Goal: Information Seeking & Learning: Learn about a topic

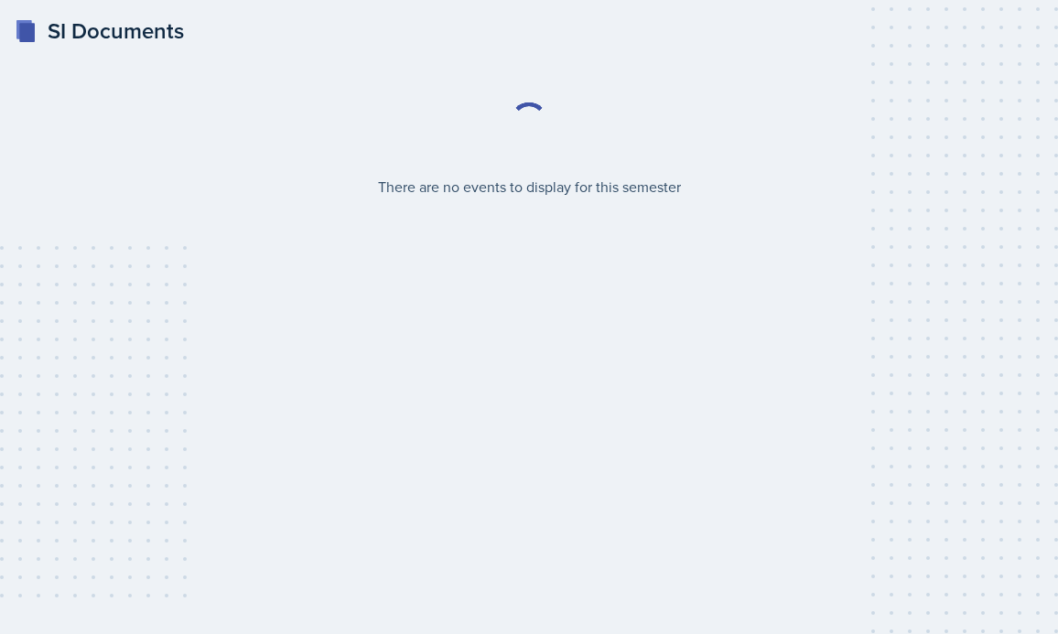
select select "2bed604d-1099-4043-b1bc-2365e8740244"
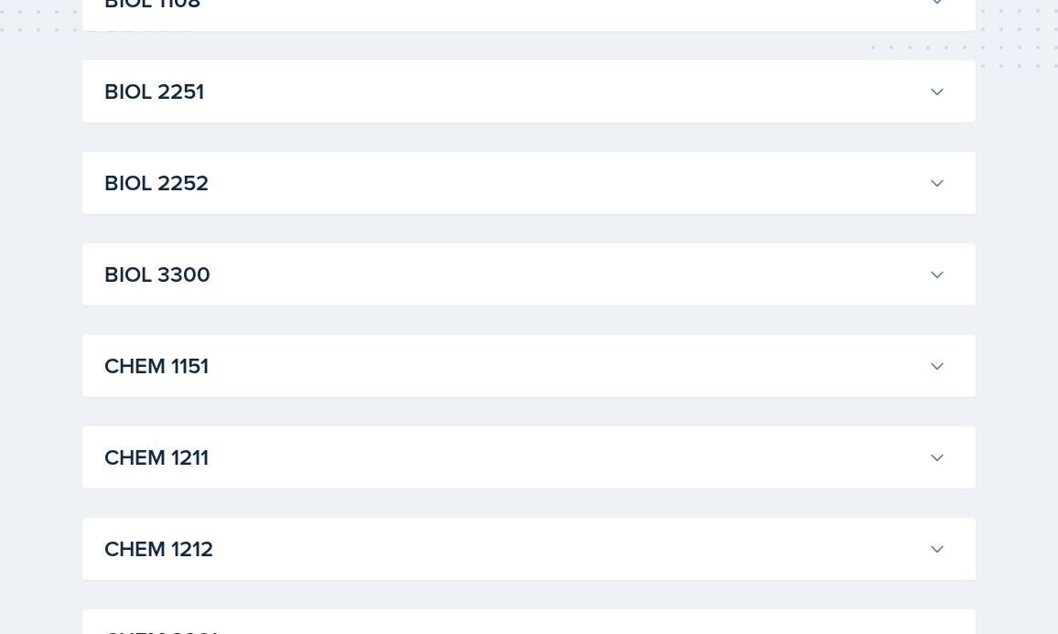
scroll to position [595, 0]
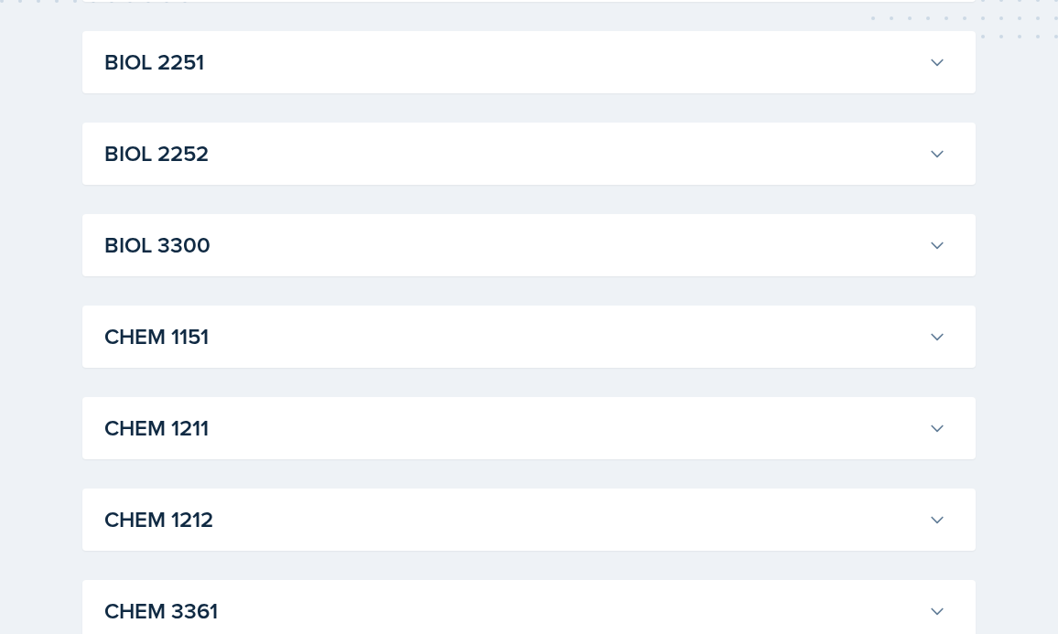
click at [555, 526] on h3 "CHEM 1212" at bounding box center [512, 519] width 816 height 33
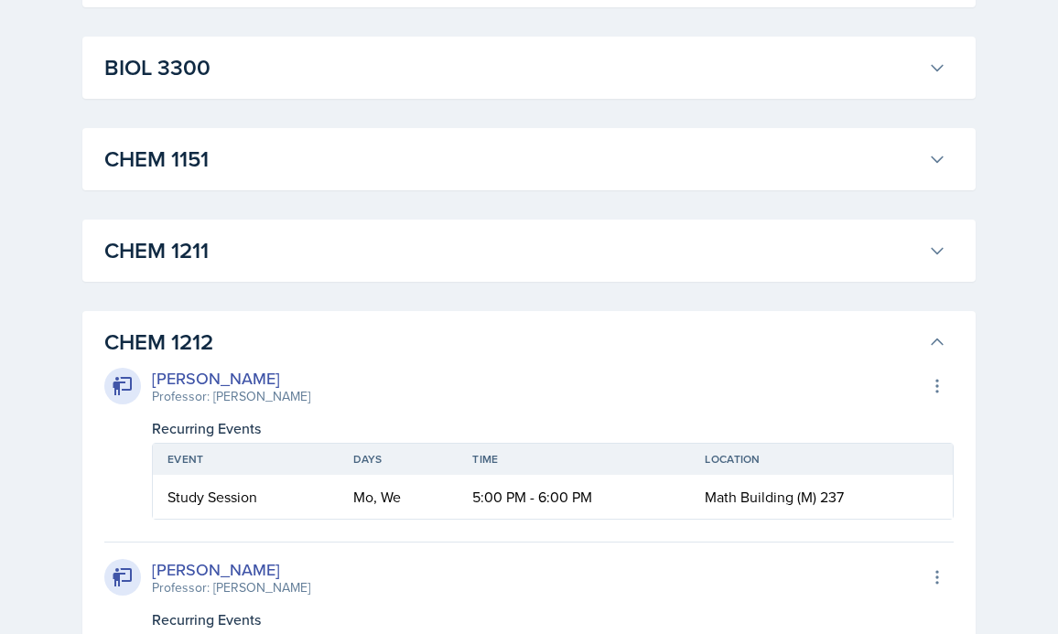
scroll to position [784, 0]
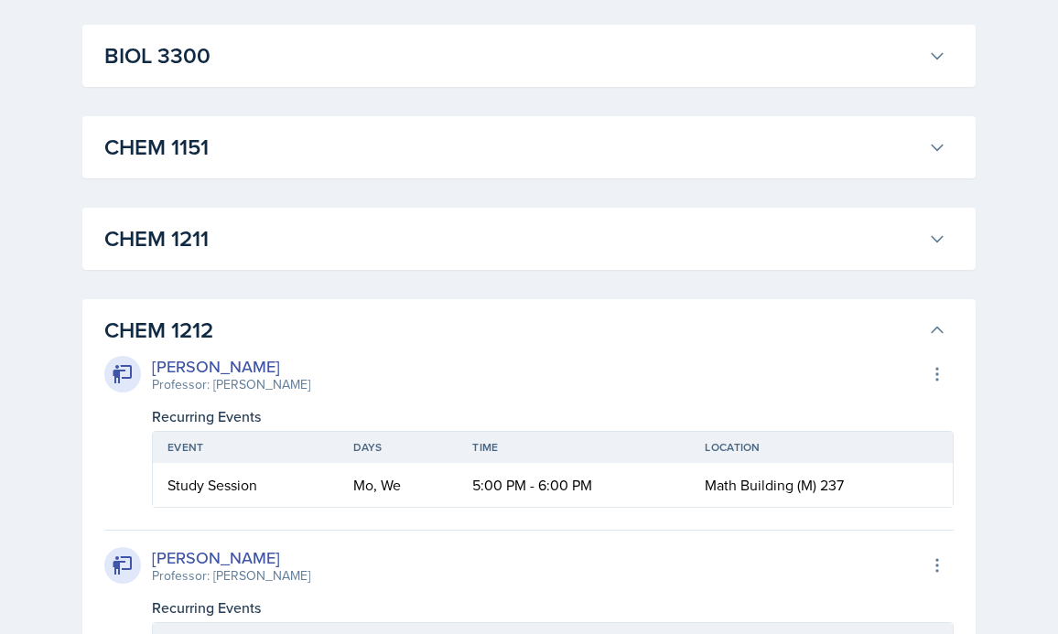
click at [574, 478] on td "5:00 PM - 6:00 PM" at bounding box center [574, 485] width 232 height 44
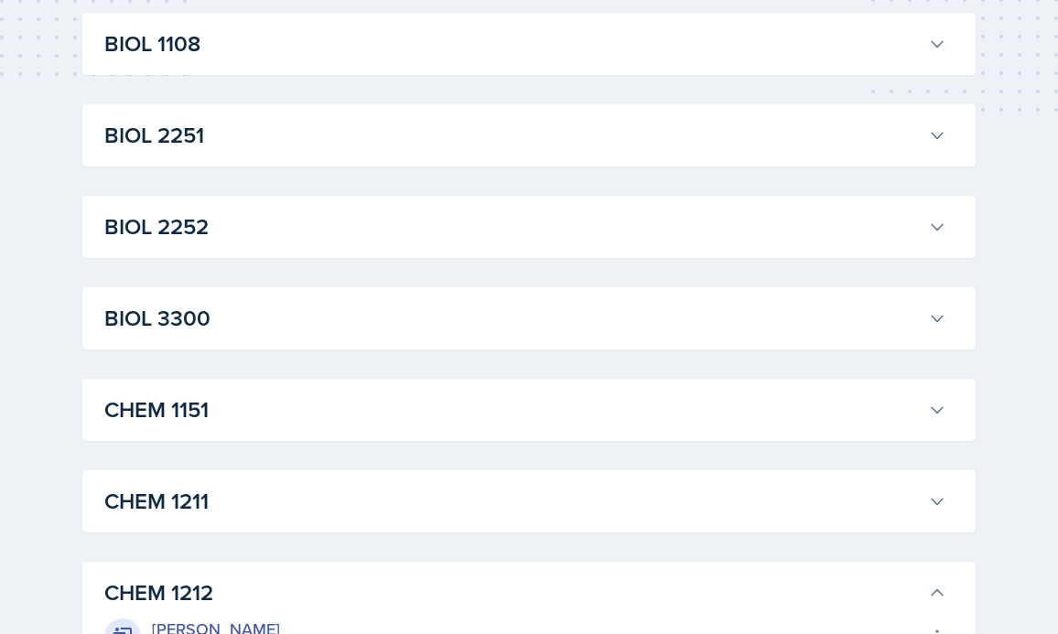
scroll to position [0, 0]
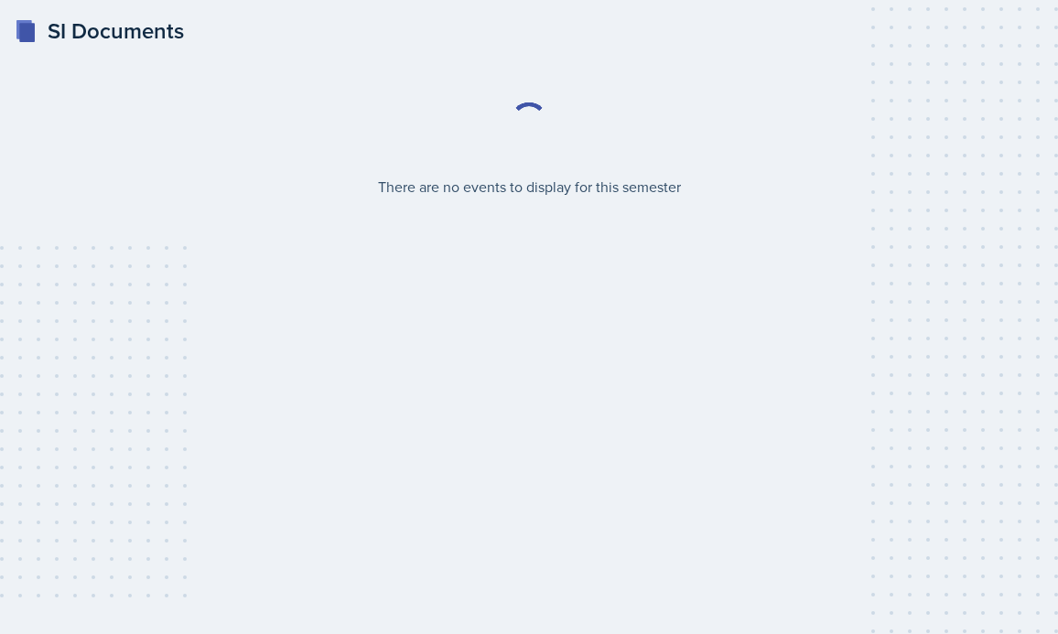
select select "2bed604d-1099-4043-b1bc-2365e8740244"
